Goal: Task Accomplishment & Management: Manage account settings

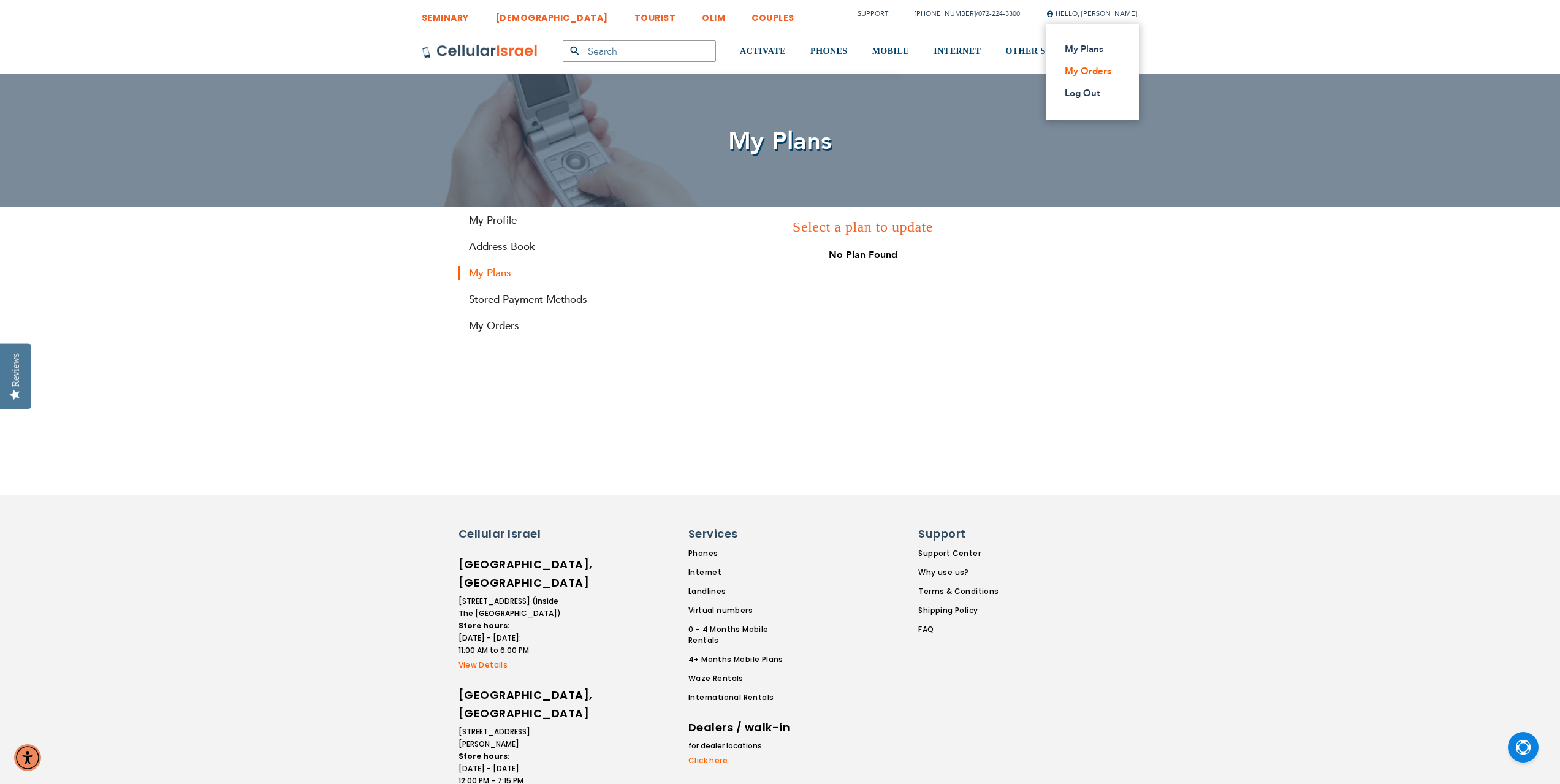
type input "[EMAIL_ADDRESS][DOMAIN_NAME]"
click at [1084, 76] on link "My Orders" at bounding box center [1089, 72] width 49 height 12
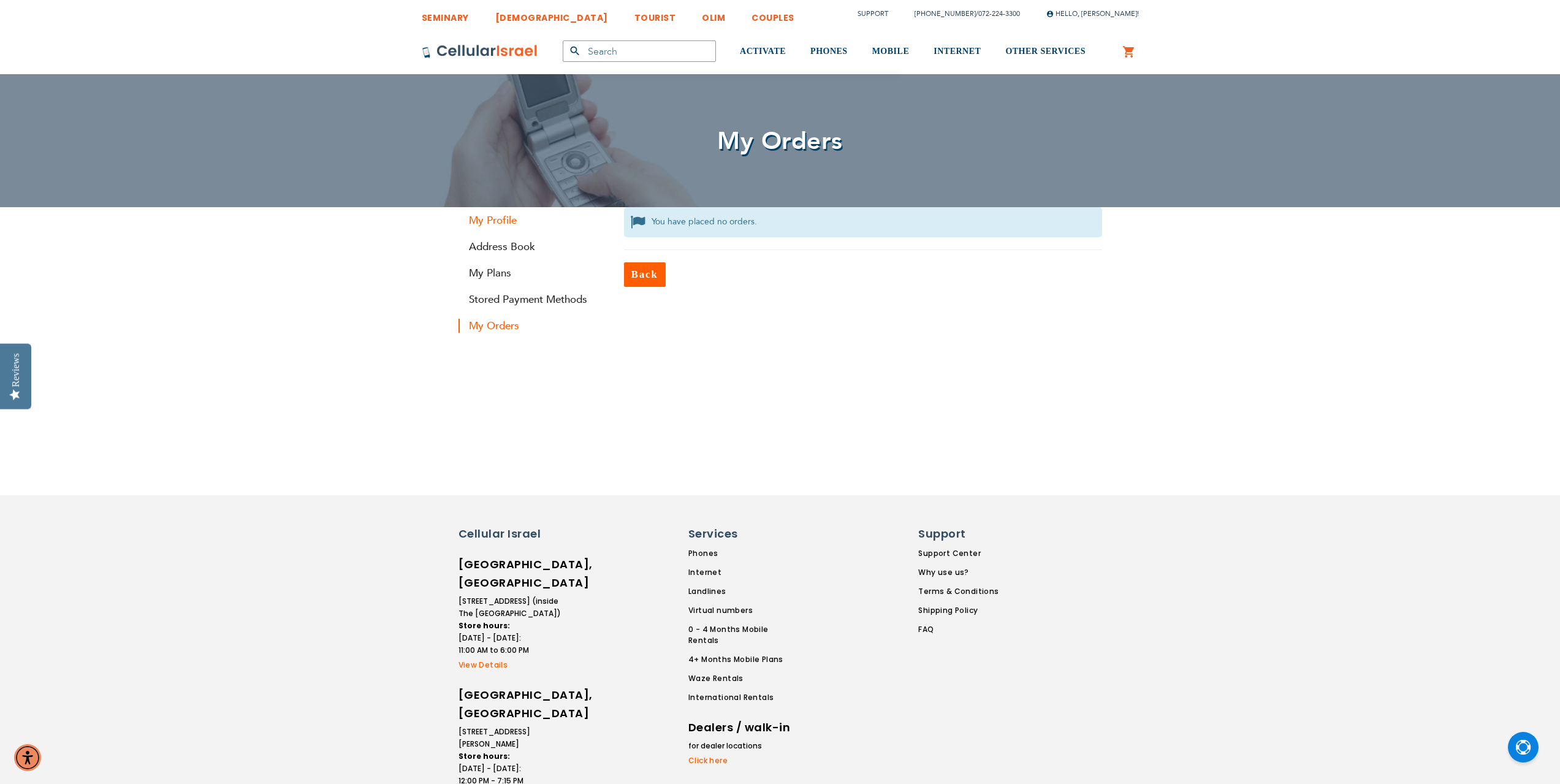
type input "[EMAIL_ADDRESS][DOMAIN_NAME]"
click at [497, 222] on link "My Profile" at bounding box center [532, 220] width 147 height 14
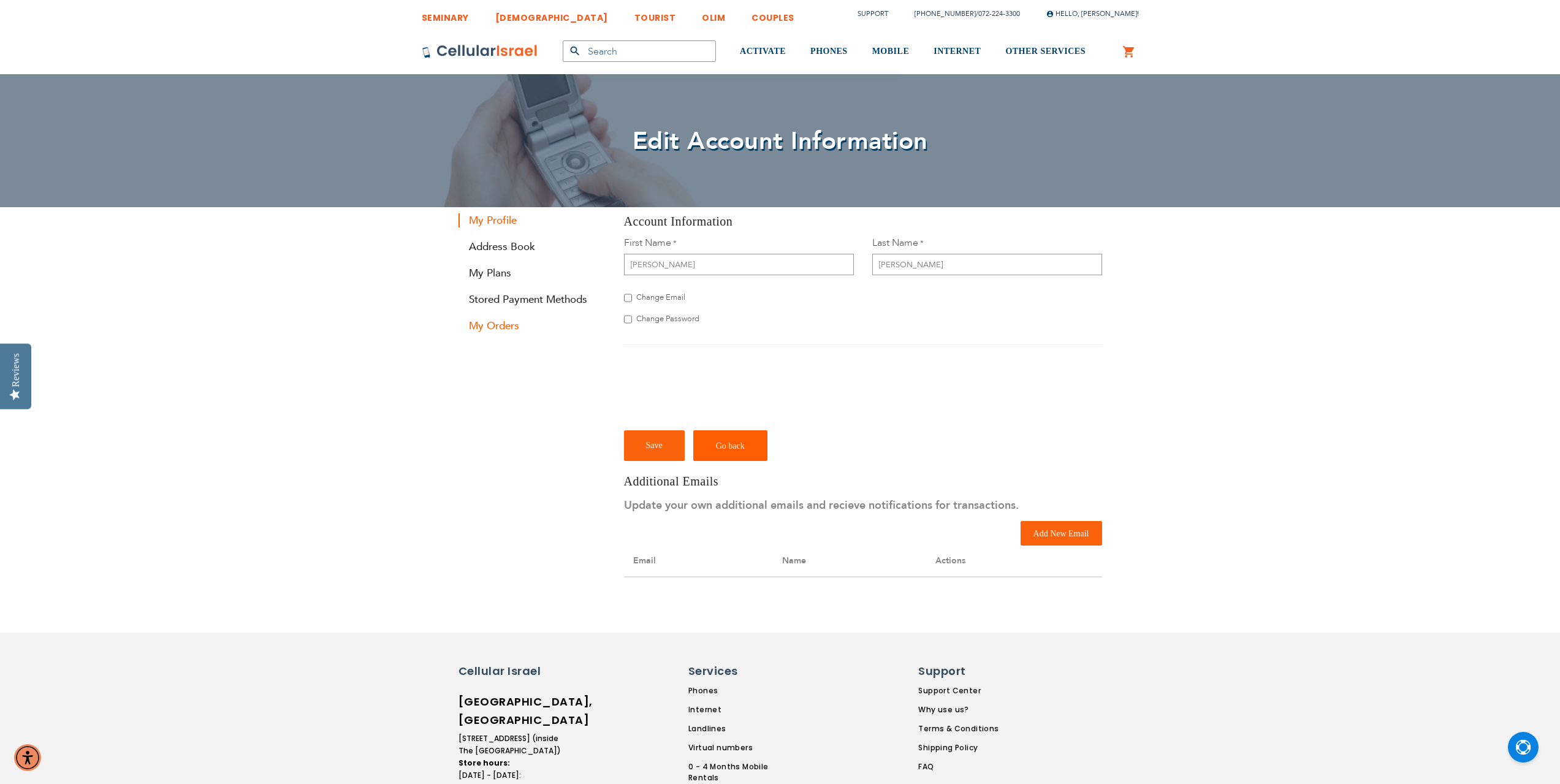
type input "[EMAIL_ADDRESS][DOMAIN_NAME]"
click at [495, 324] on link "My Orders" at bounding box center [532, 326] width 147 height 14
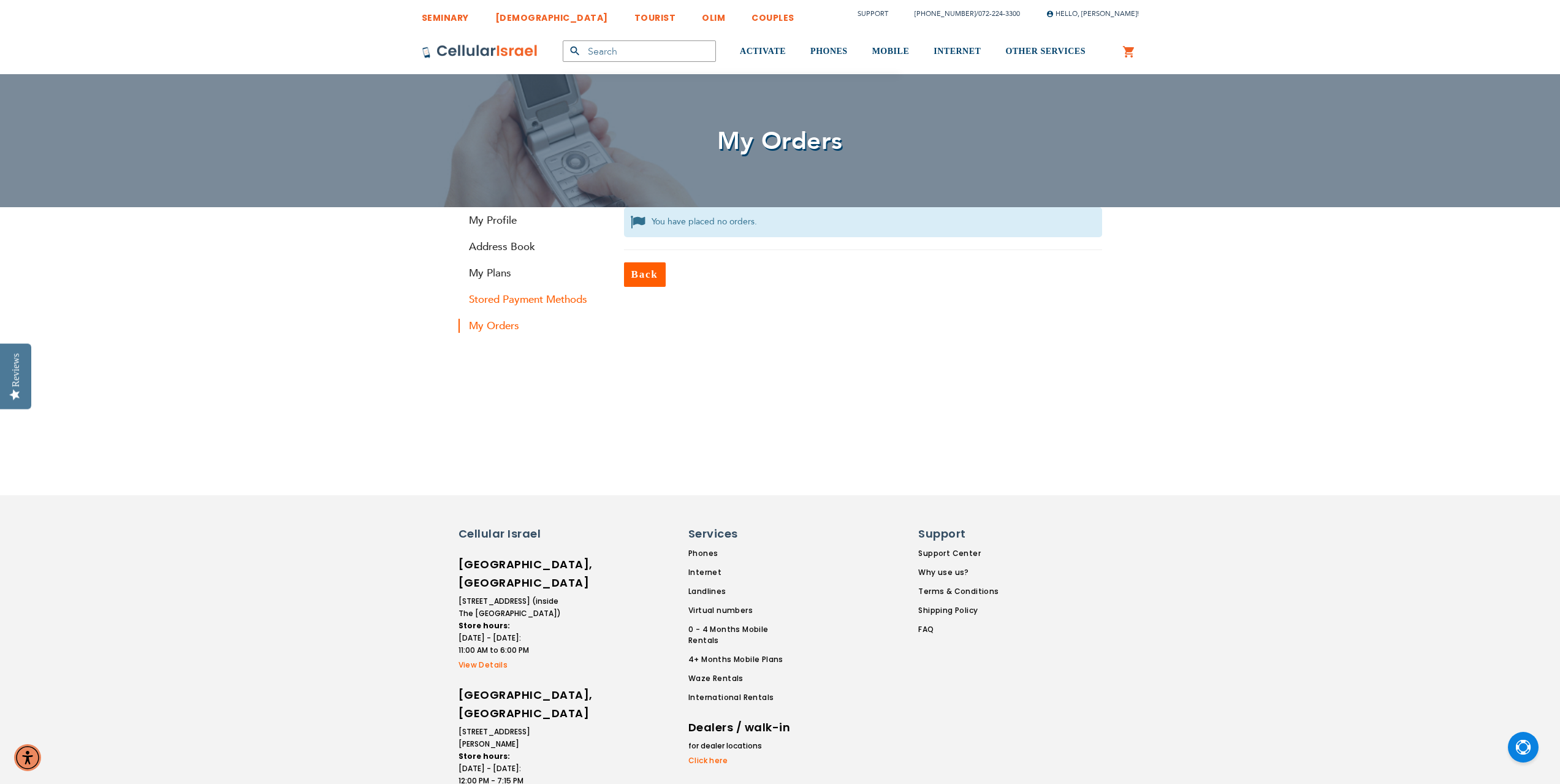
type input "[EMAIL_ADDRESS][DOMAIN_NAME]"
click at [502, 299] on link "Stored Payment Methods" at bounding box center [532, 299] width 147 height 14
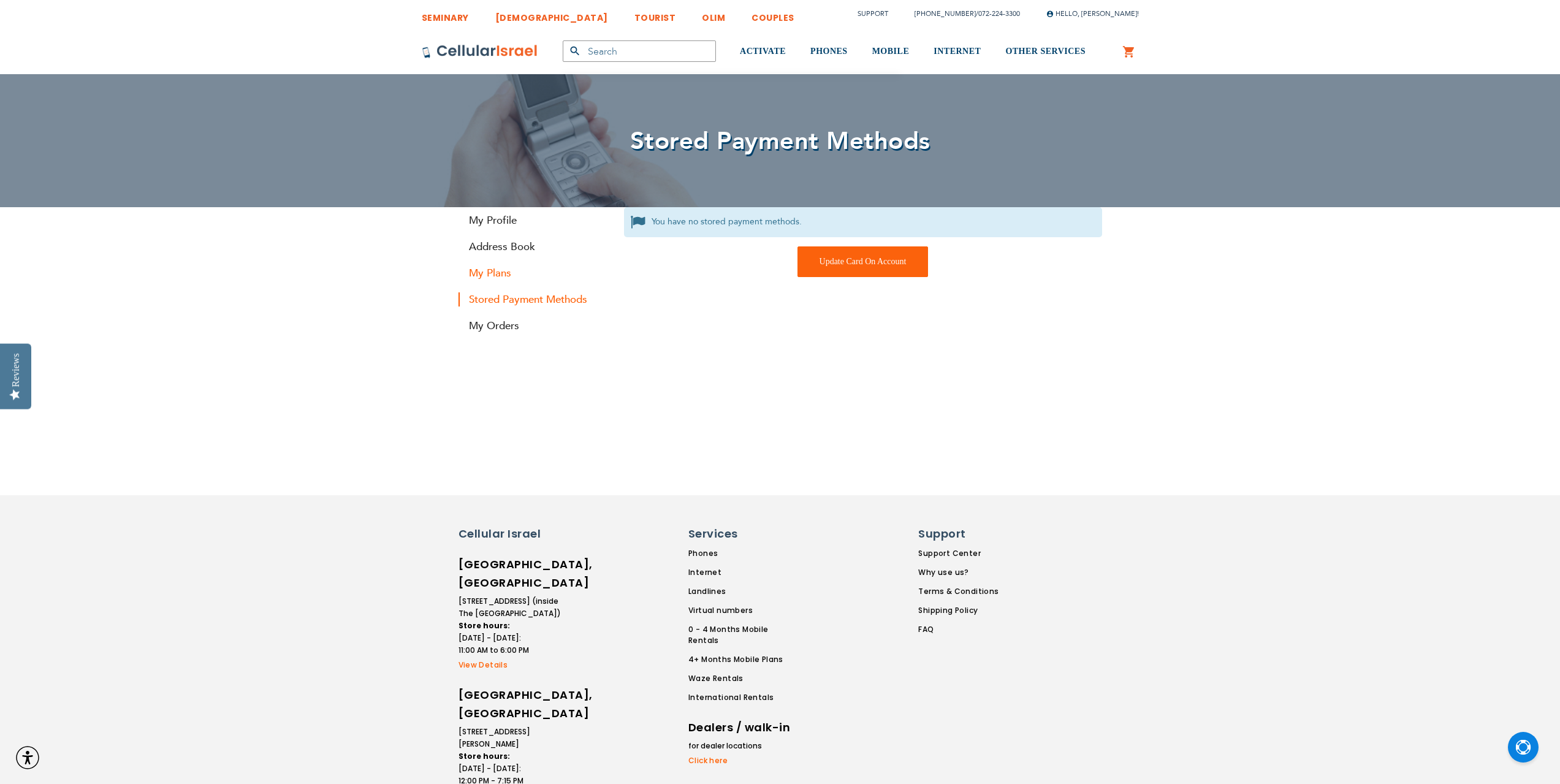
type input "[EMAIL_ADDRESS][DOMAIN_NAME]"
click at [505, 275] on link "My Plans" at bounding box center [532, 273] width 147 height 14
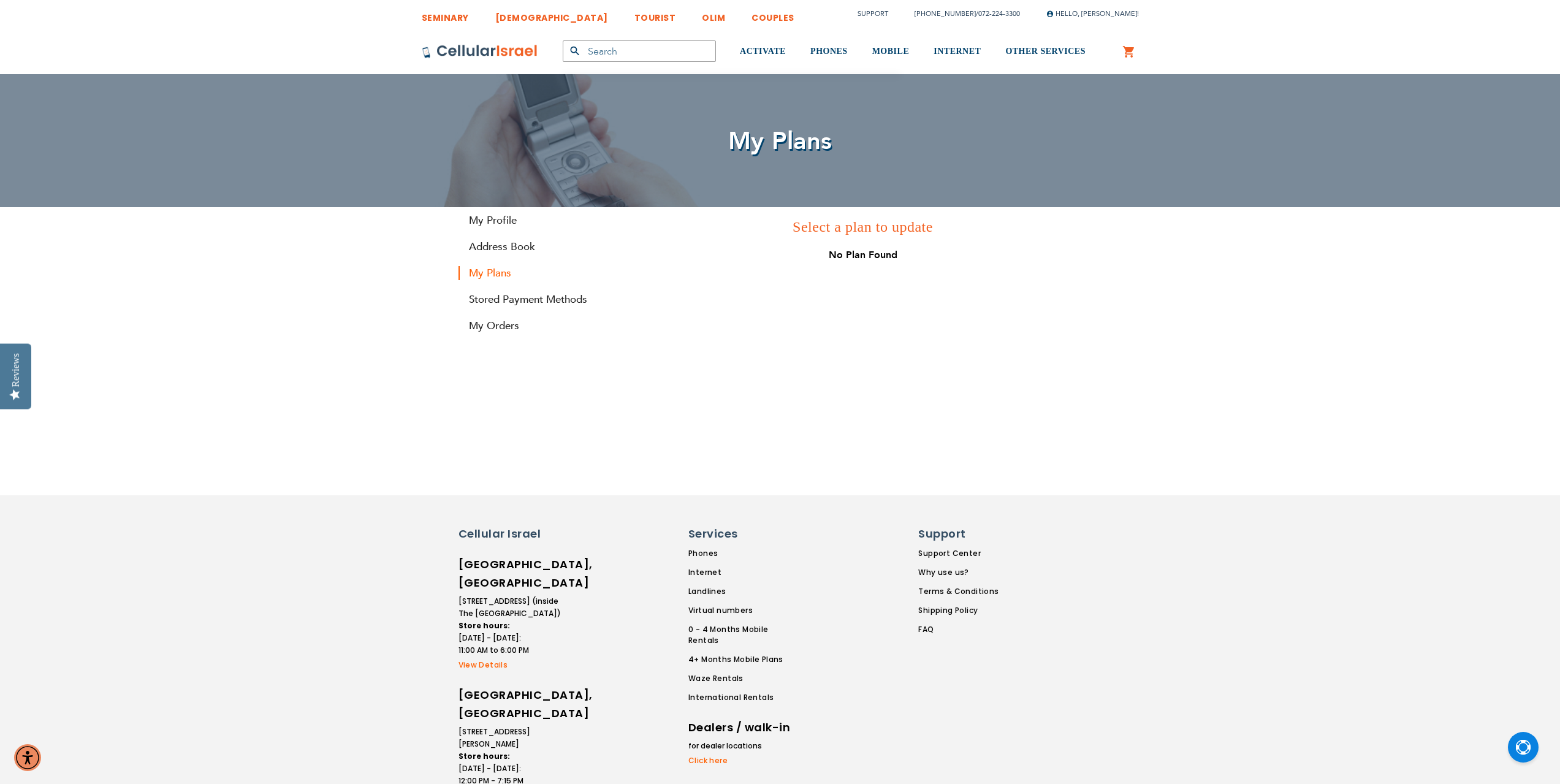
type input "[EMAIL_ADDRESS][DOMAIN_NAME]"
click at [895, 226] on h3 "Select a plan to update" at bounding box center [863, 227] width 478 height 21
click at [525, 251] on link "Address Book" at bounding box center [532, 247] width 147 height 14
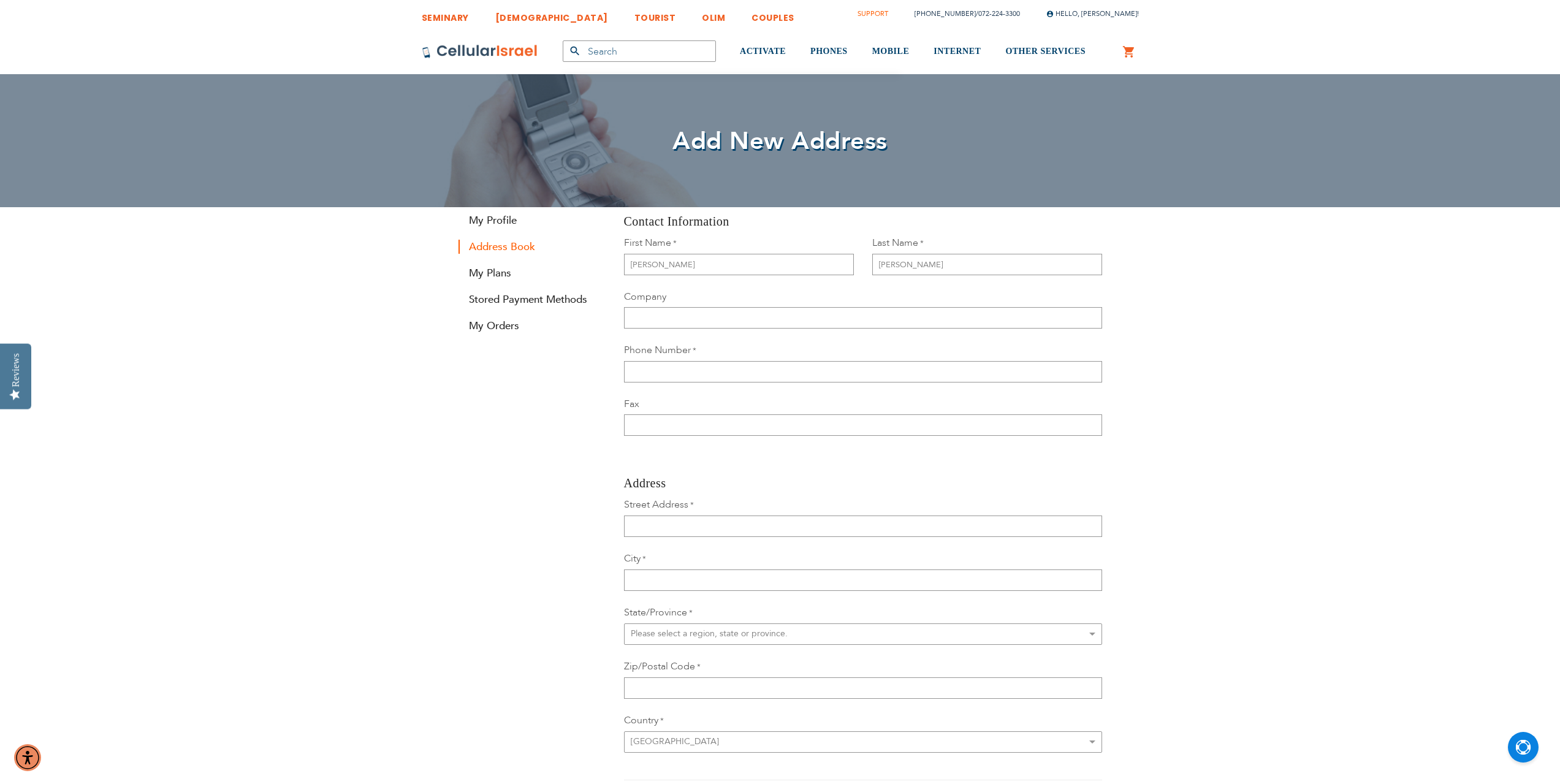
type input "[EMAIL_ADDRESS][DOMAIN_NAME]"
click at [888, 16] on link "Support" at bounding box center [873, 13] width 31 height 9
click at [483, 279] on link "My Plans" at bounding box center [532, 273] width 147 height 14
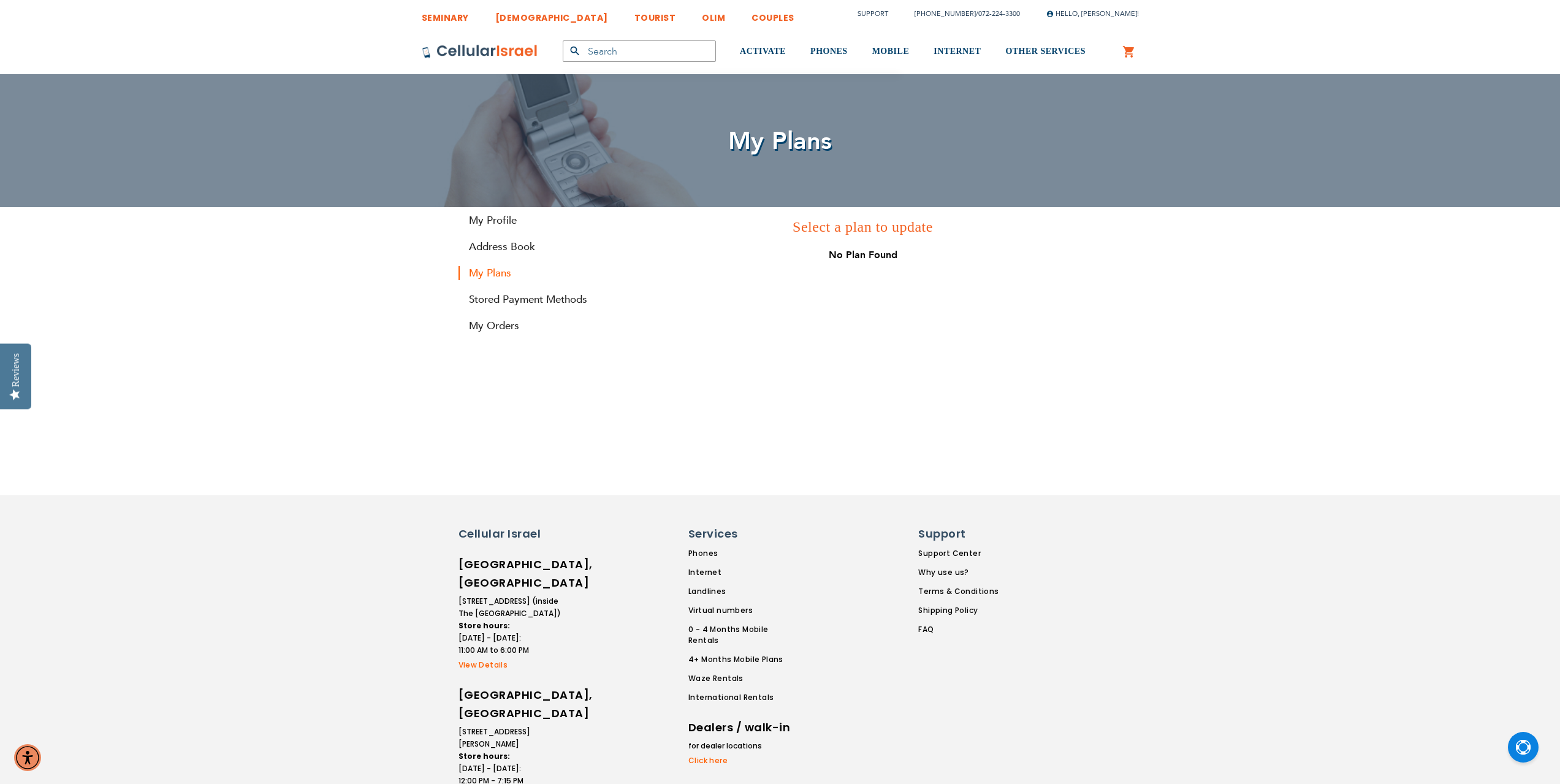
type input "[EMAIL_ADDRESS][DOMAIN_NAME]"
click at [471, 660] on link "View Details" at bounding box center [511, 665] width 104 height 11
